Goal: Task Accomplishment & Management: Manage account settings

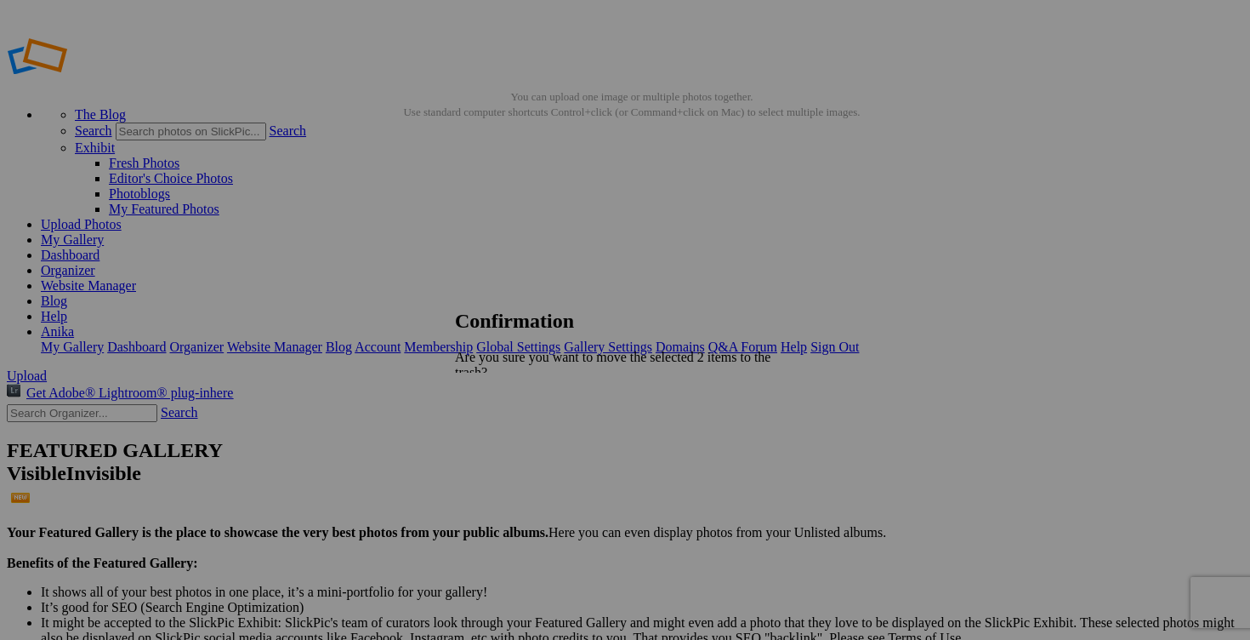
click at [512, 440] on span "Yes" at bounding box center [502, 447] width 20 height 14
